Goal: Task Accomplishment & Management: Manage account settings

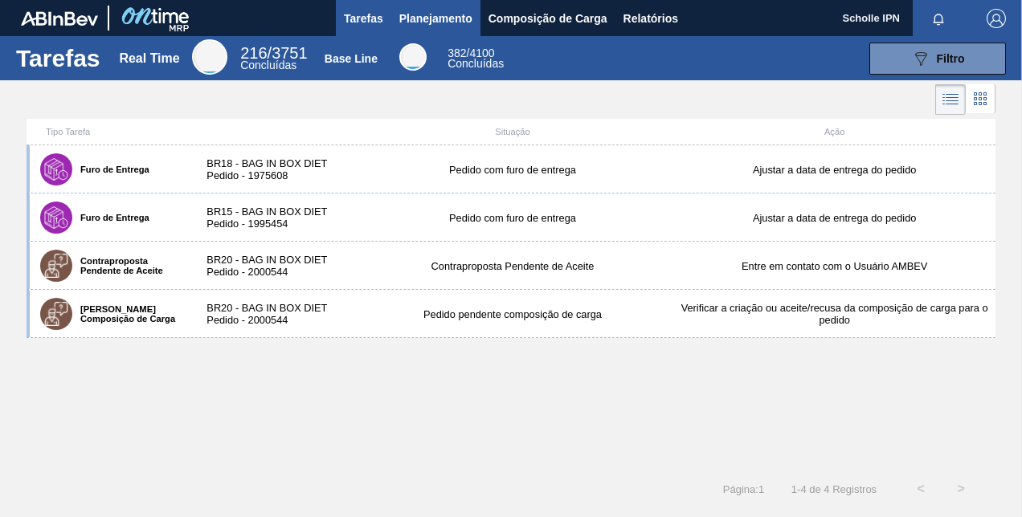
click at [463, 10] on span "Planejamento" at bounding box center [435, 18] width 73 height 19
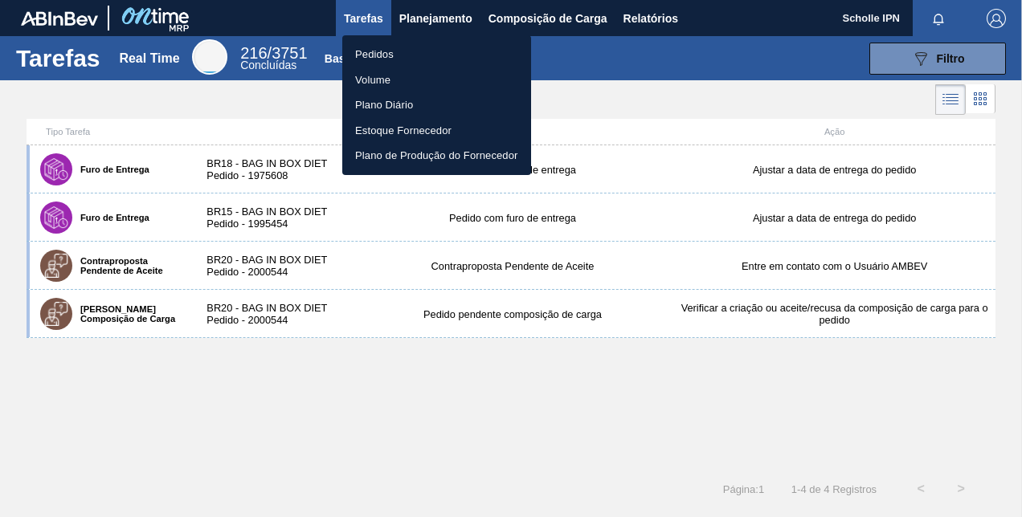
click at [456, 50] on li "Pedidos" at bounding box center [436, 55] width 189 height 26
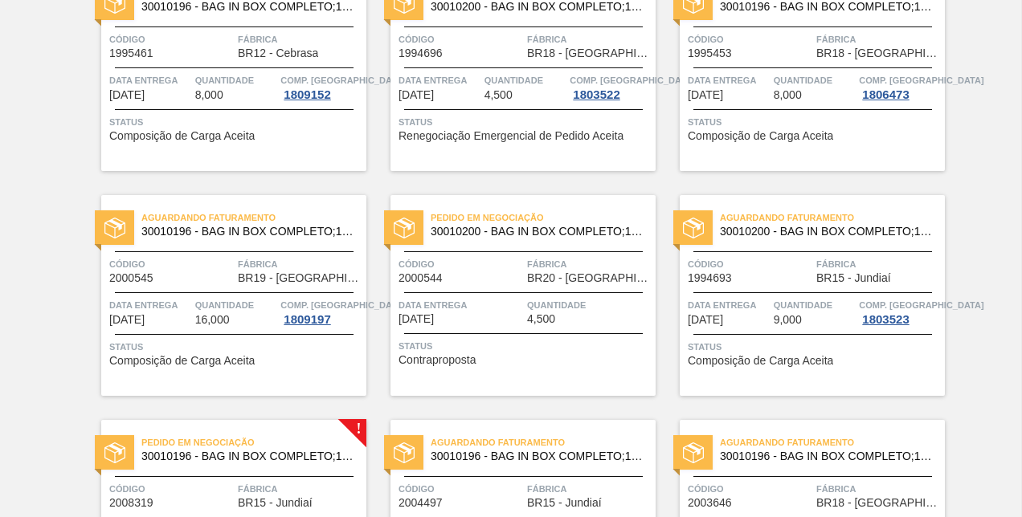
scroll to position [402, 0]
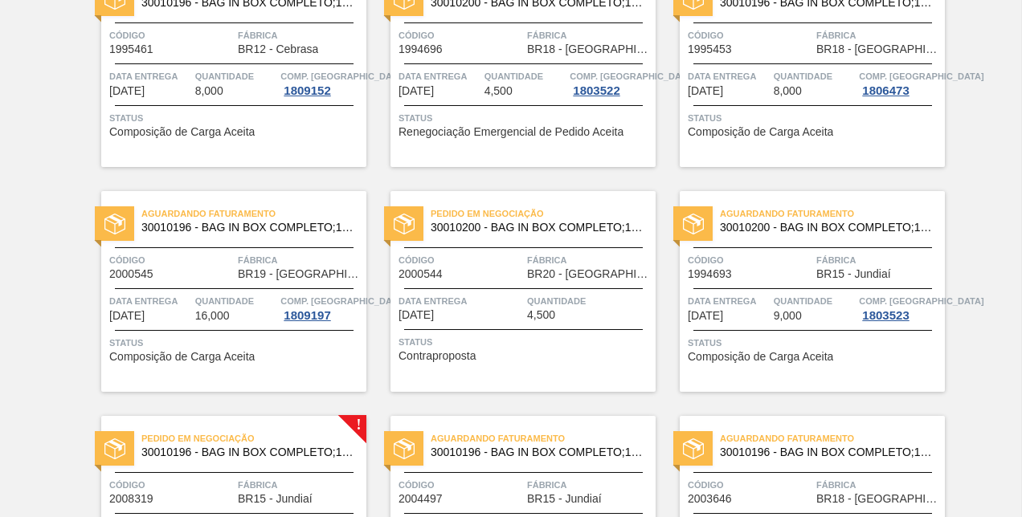
click at [567, 306] on span "Quantidade" at bounding box center [589, 301] width 124 height 16
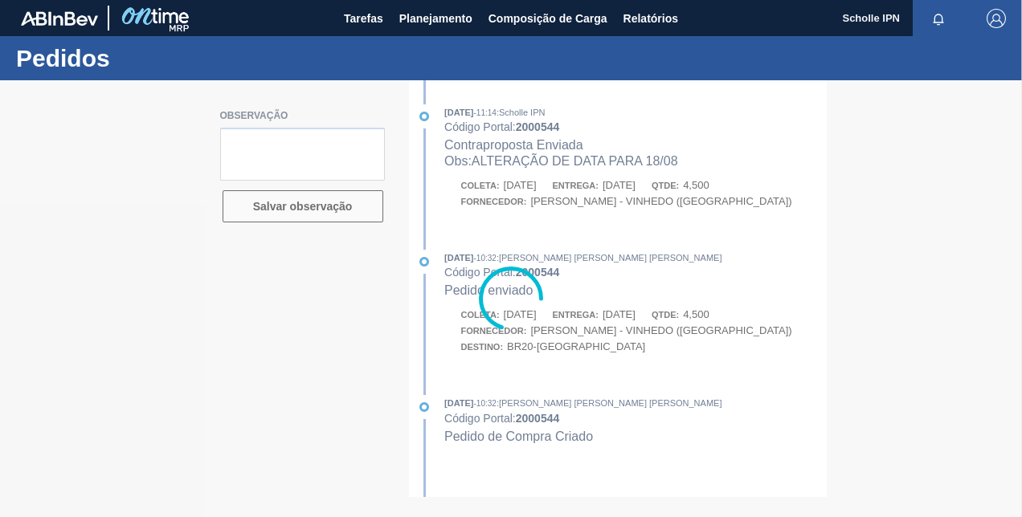
type textarea "SALES 125002967 - 2 PALLETS"
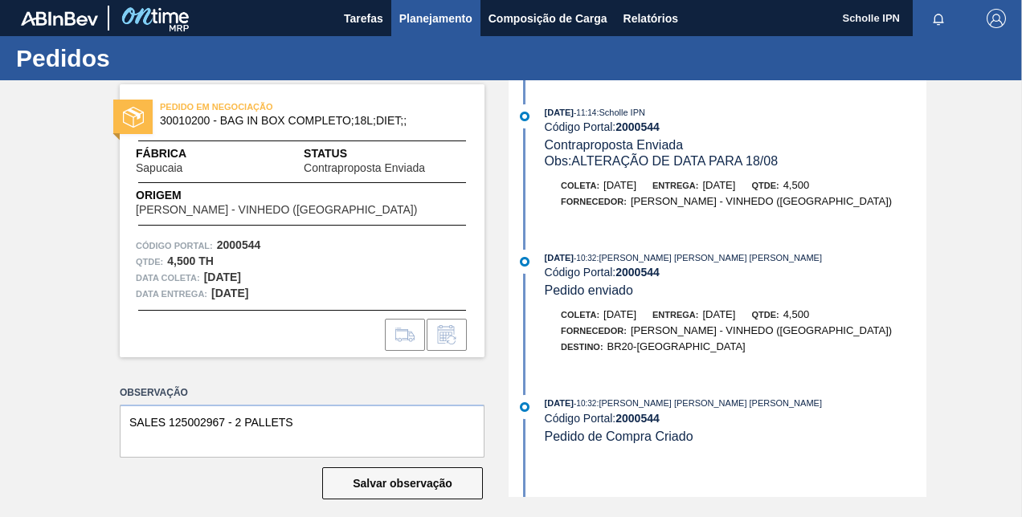
click at [427, 22] on span "Planejamento" at bounding box center [435, 18] width 73 height 19
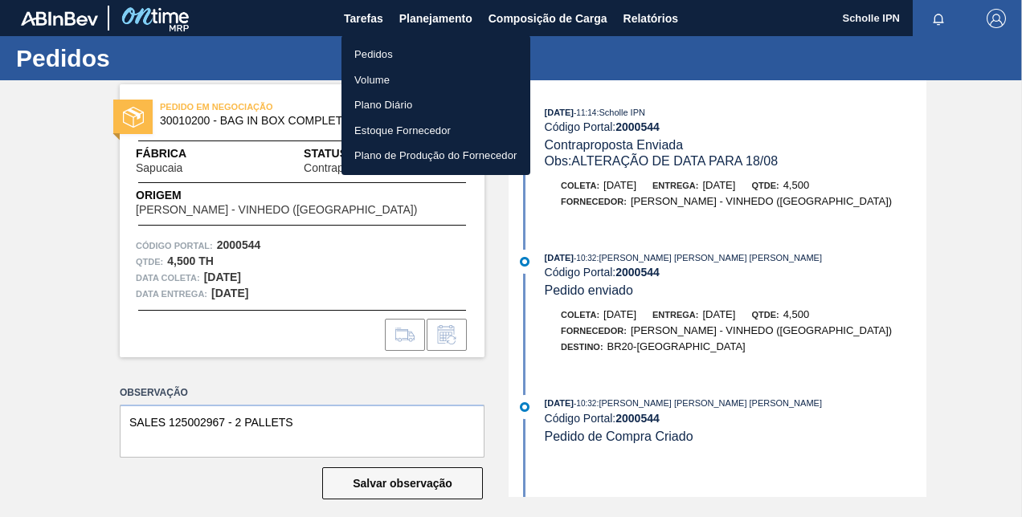
click at [424, 50] on li "Pedidos" at bounding box center [435, 55] width 189 height 26
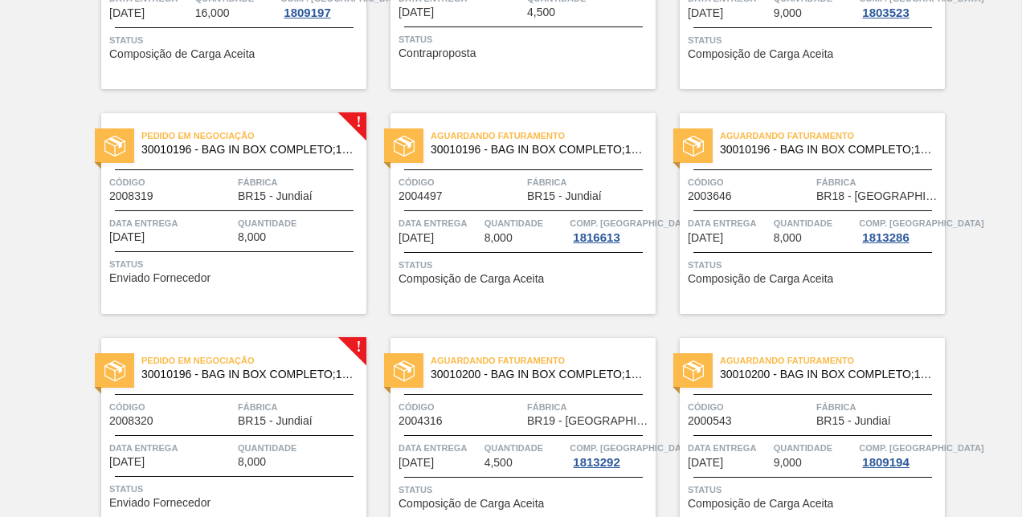
scroll to position [785, 0]
